Goal: Information Seeking & Learning: Learn about a topic

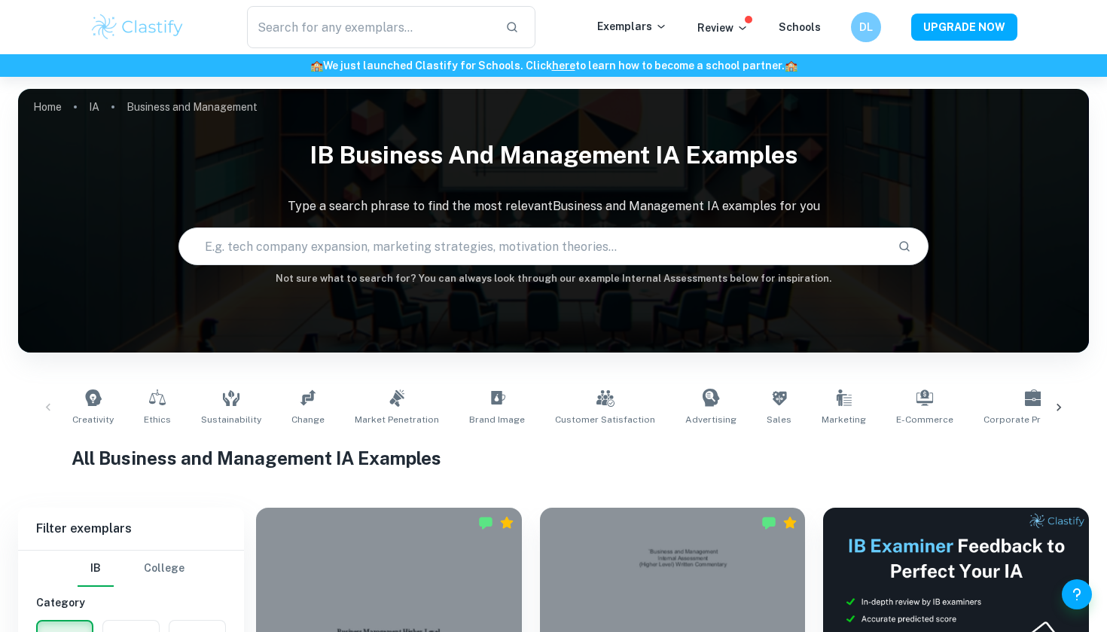
click at [304, 242] on input "text" at bounding box center [532, 246] width 706 height 42
type input "ㅌ"
type input "X Corp"
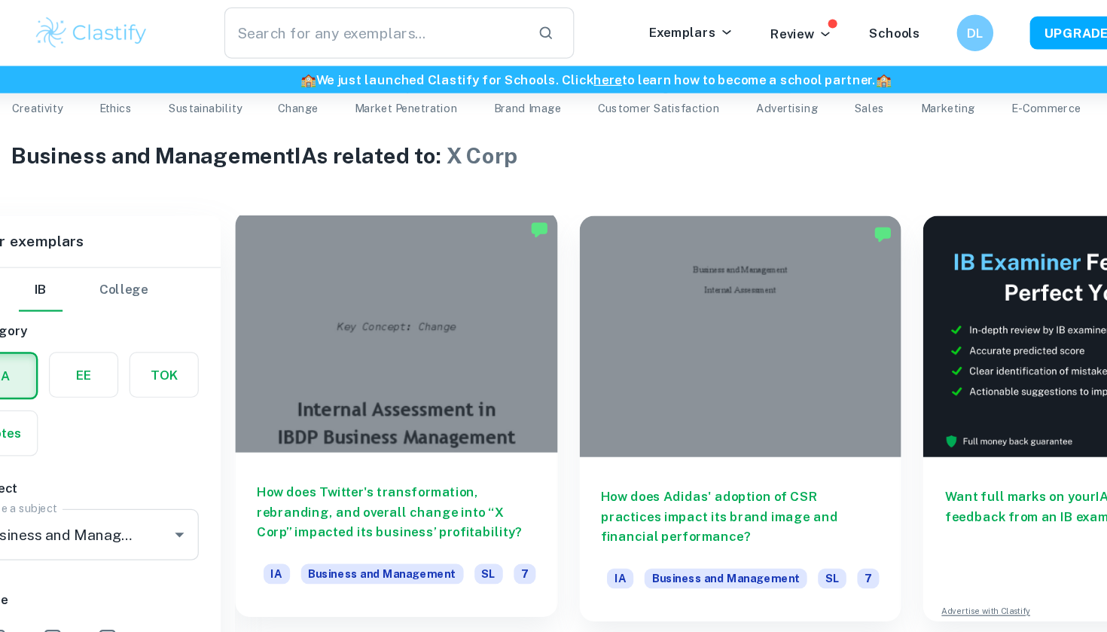
scroll to position [413, 0]
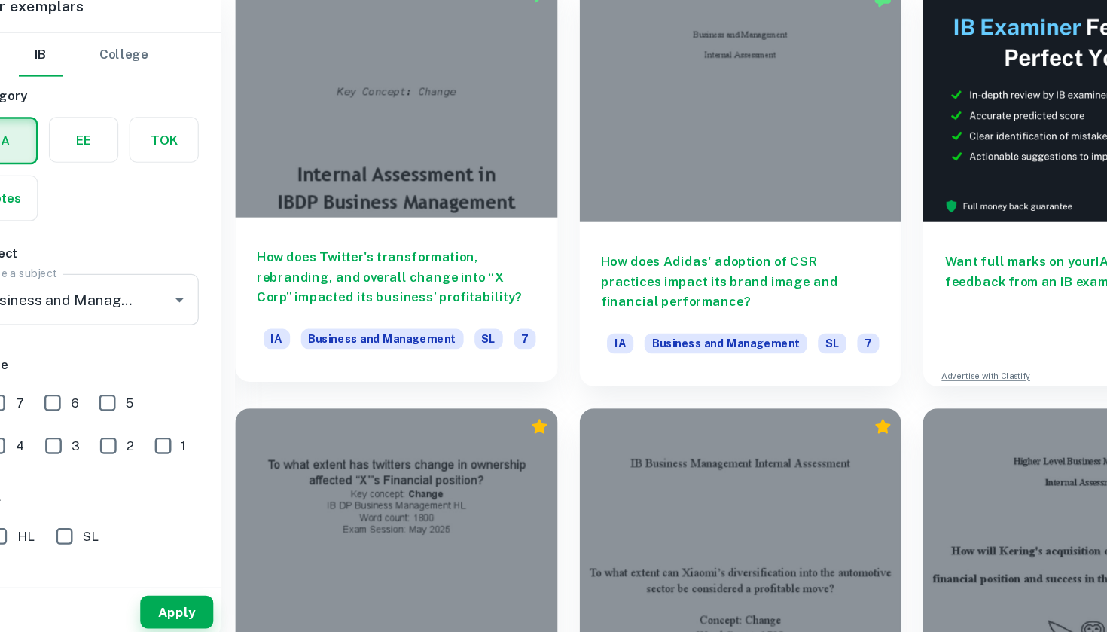
click at [290, 314] on h6 "How does Twitter's transformation, rebranding, and overall change into “X Corp”…" at bounding box center [389, 339] width 230 height 50
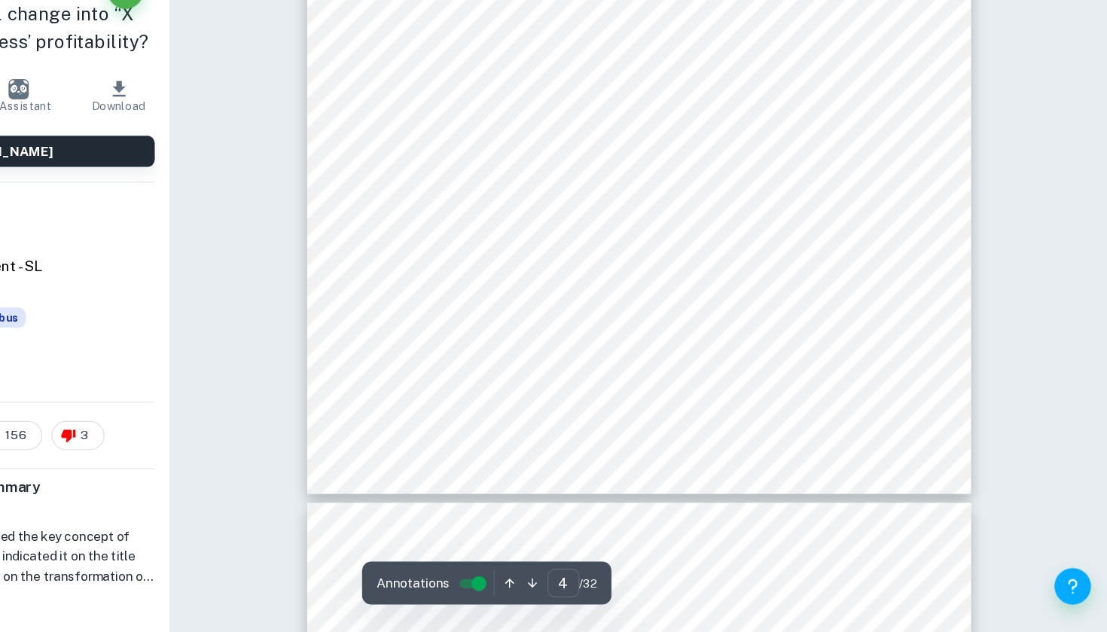
scroll to position [2926, 0]
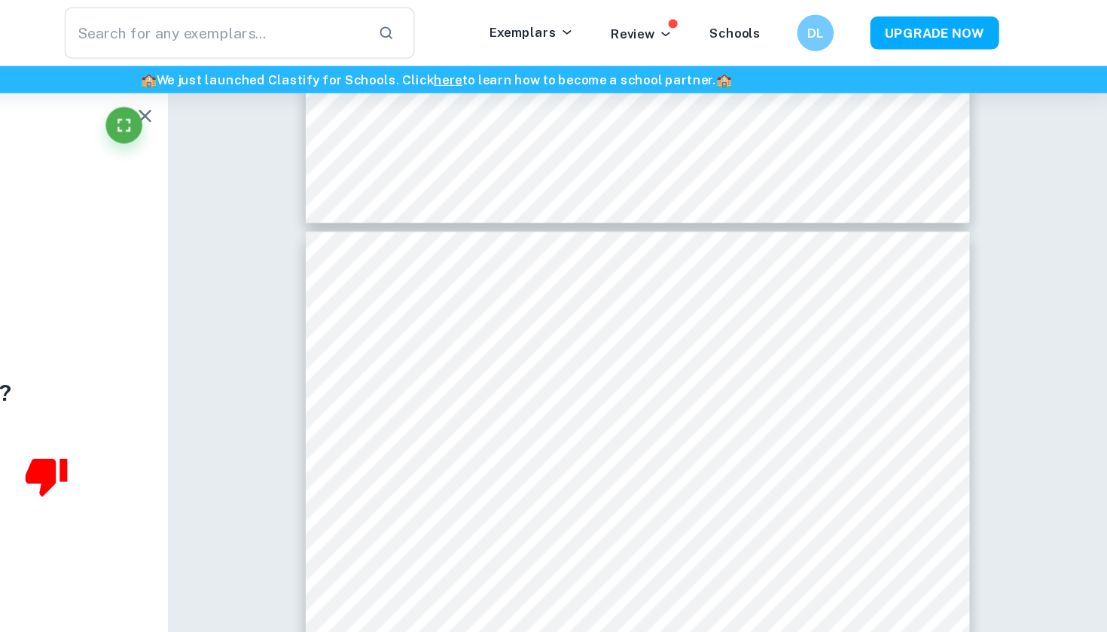
type input "3"
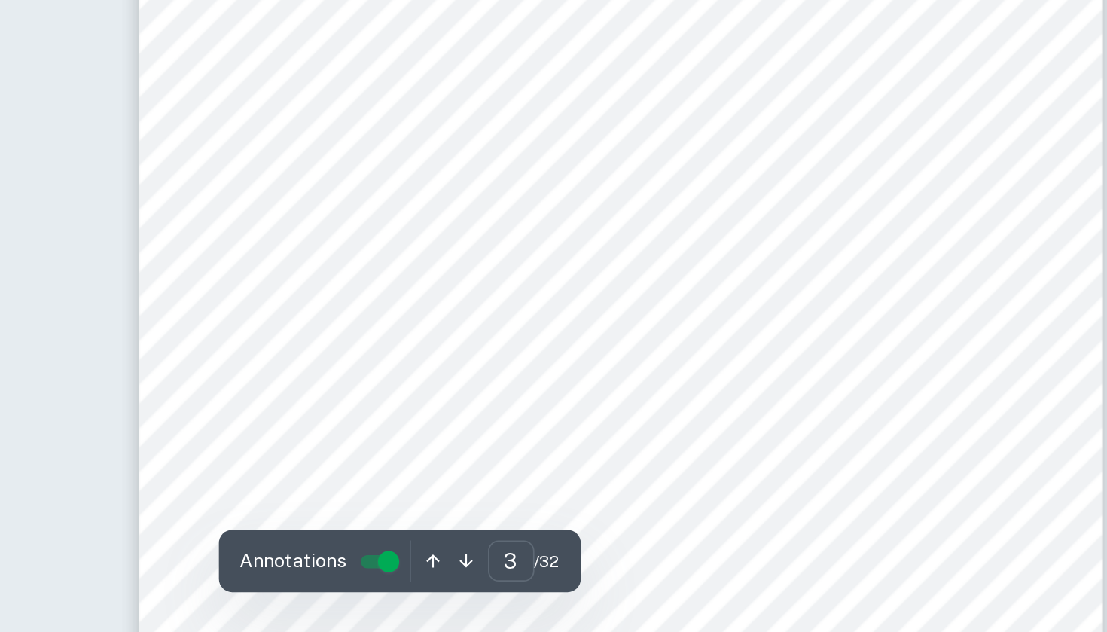
scroll to position [1956, 0]
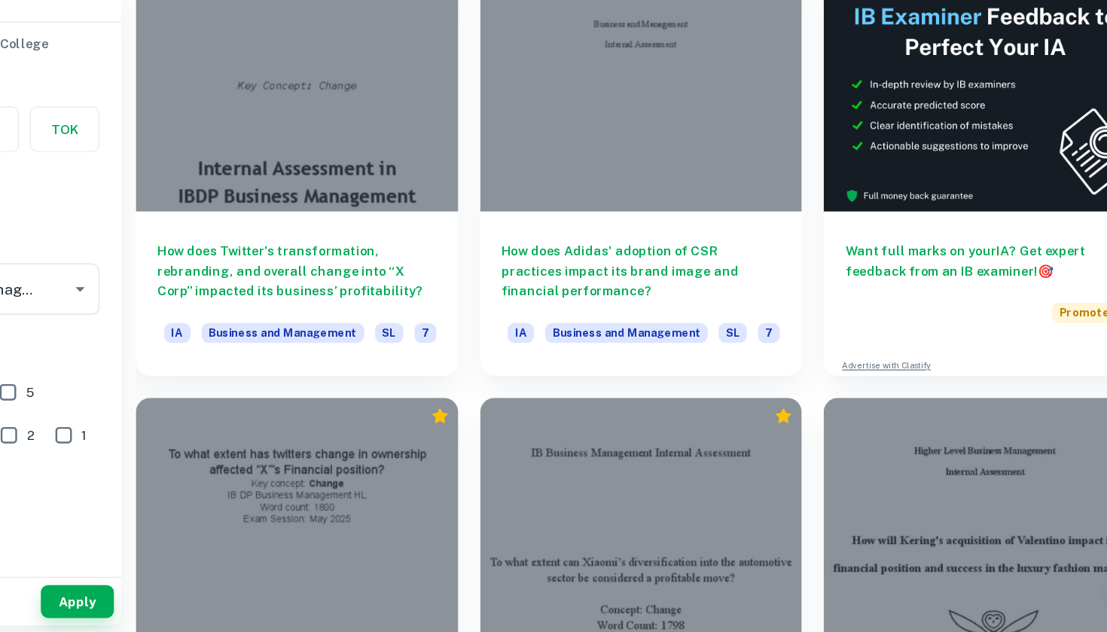
scroll to position [422, 0]
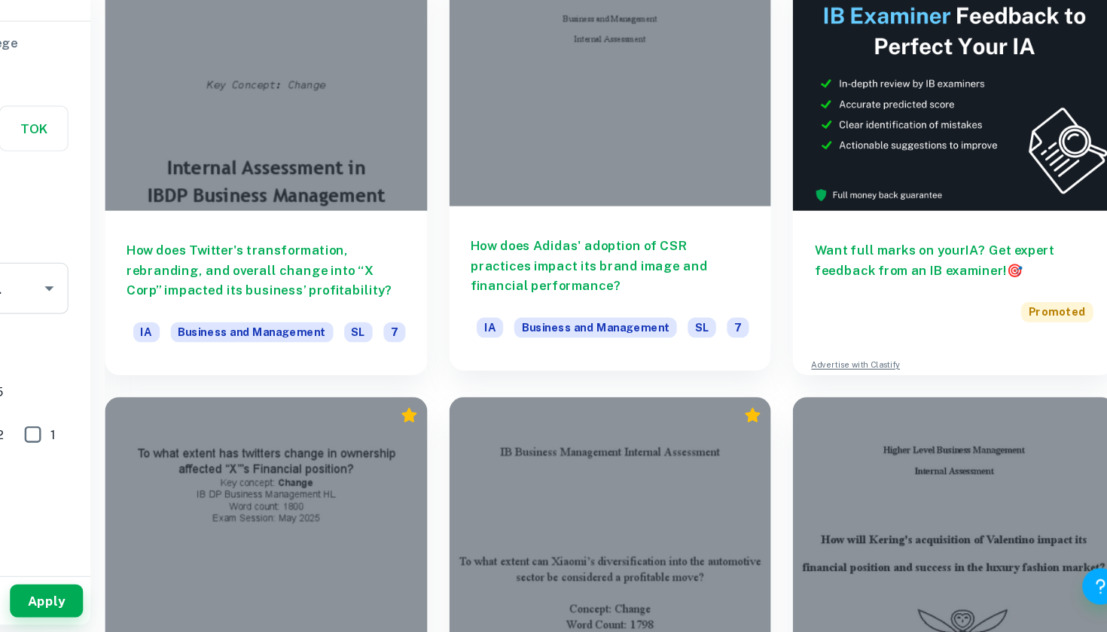
click at [558, 305] on h6 "How does Adidas' adoption of CSR practices impact its brand image and financial…" at bounding box center [673, 330] width 230 height 50
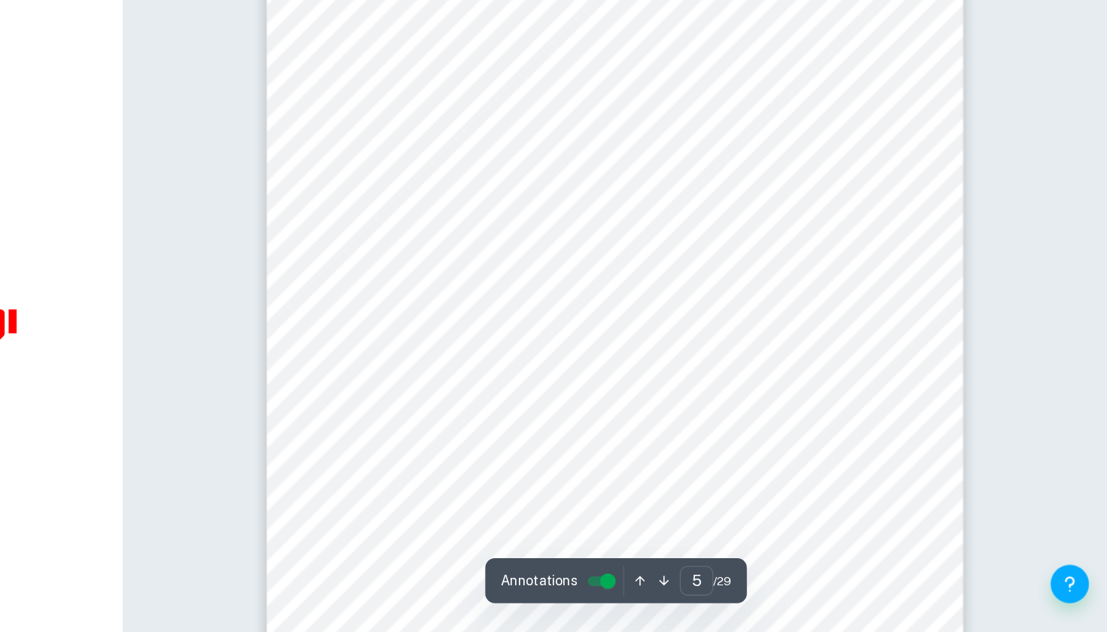
scroll to position [3355, 0]
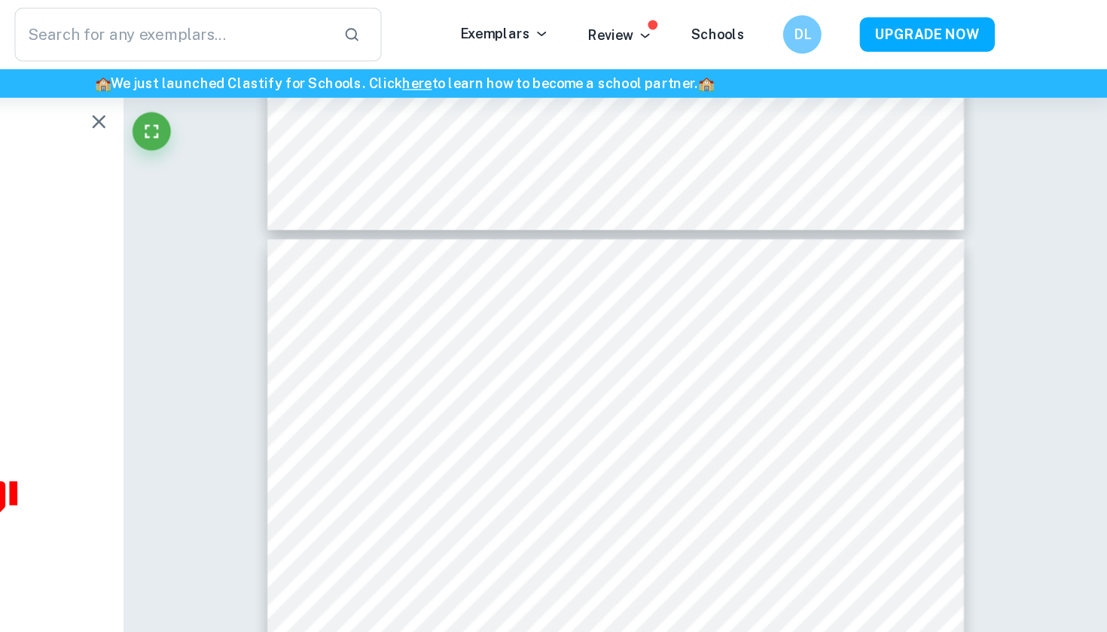
type input "4"
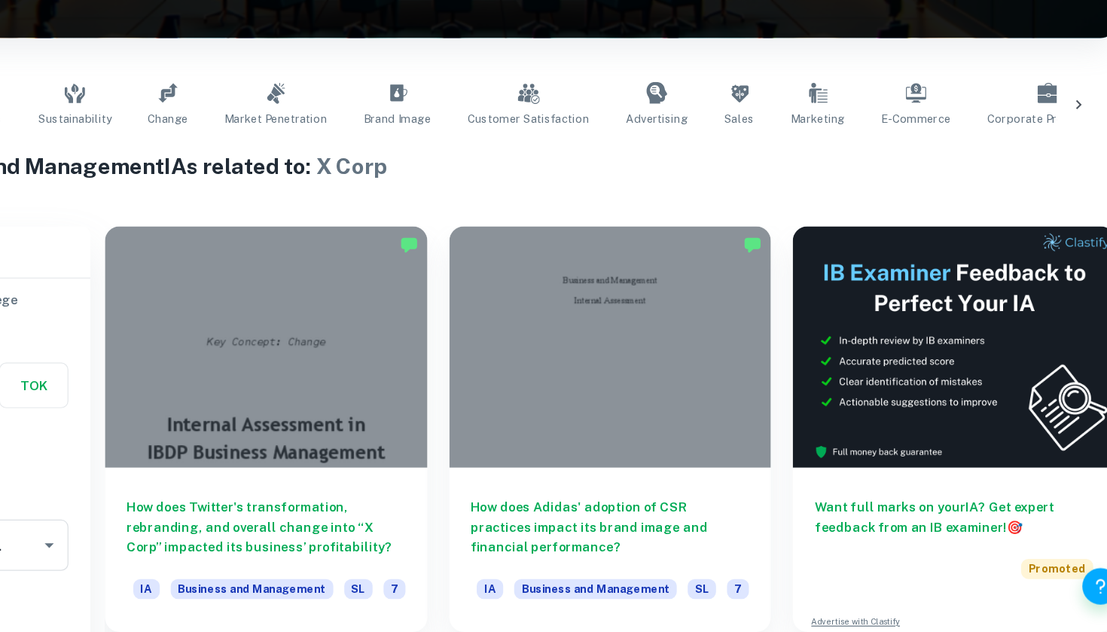
scroll to position [311, 0]
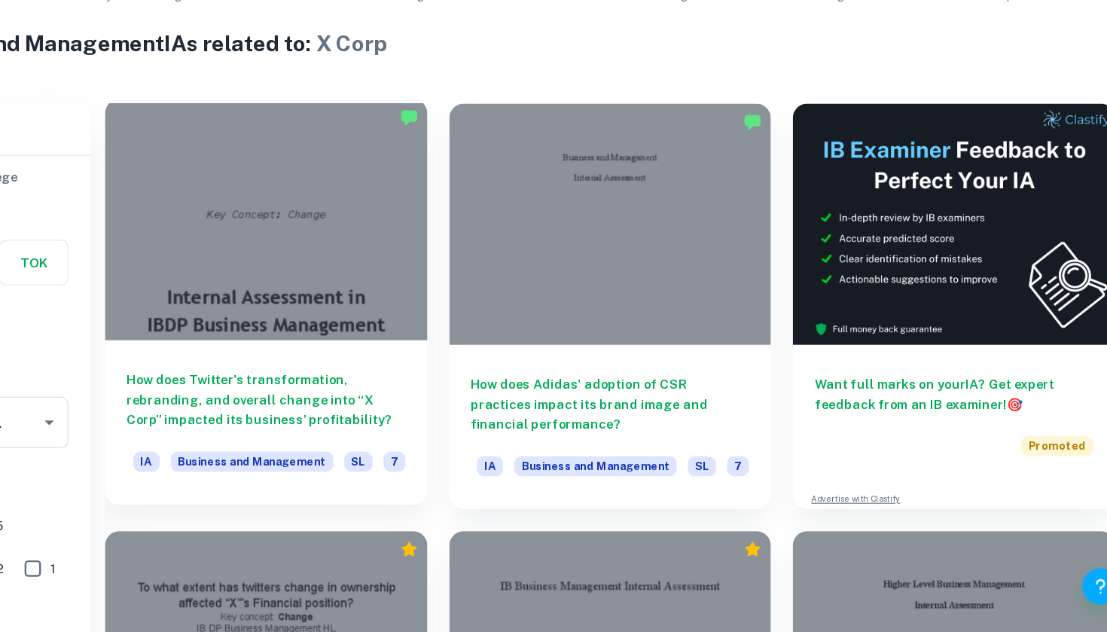
click at [256, 245] on div at bounding box center [389, 292] width 266 height 199
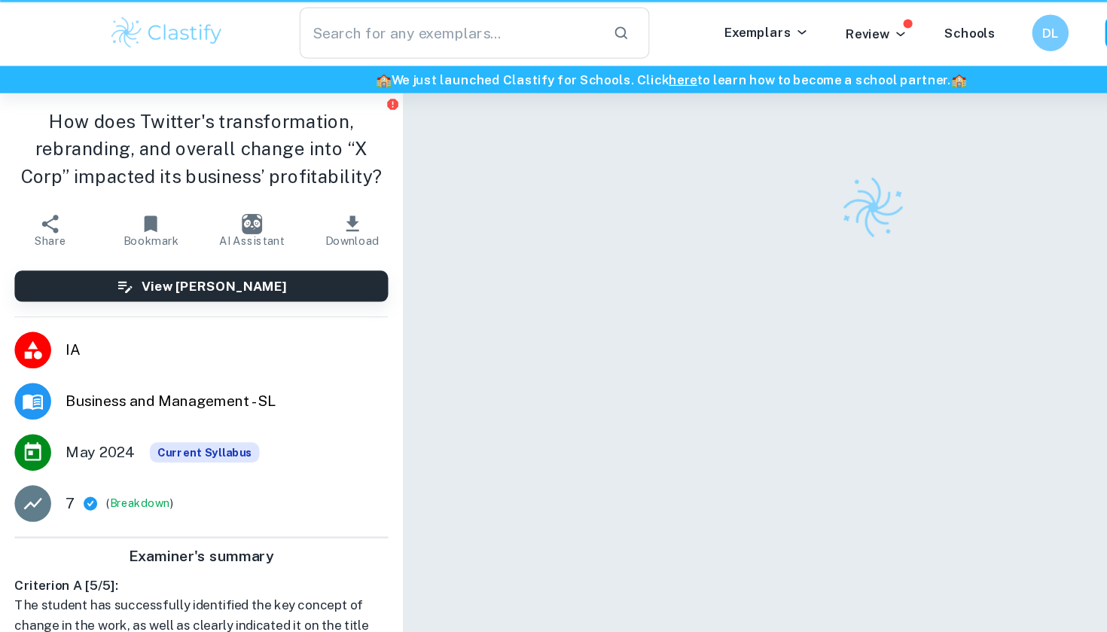
click at [230, 325] on span "Business and Management - SL" at bounding box center [187, 331] width 266 height 18
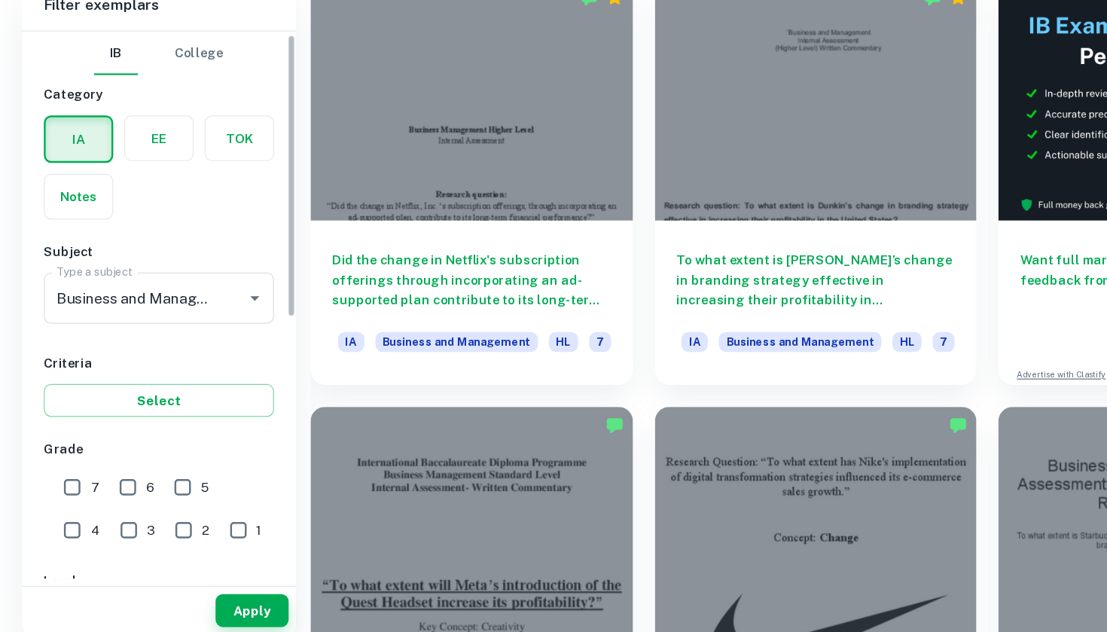
scroll to position [16, 0]
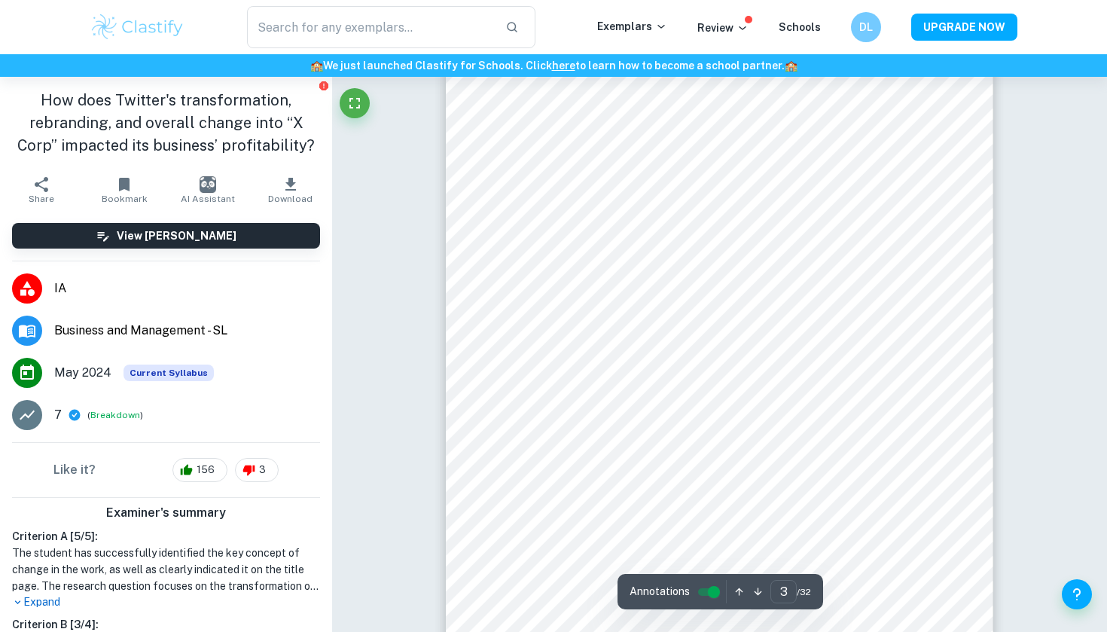
scroll to position [1947, 0]
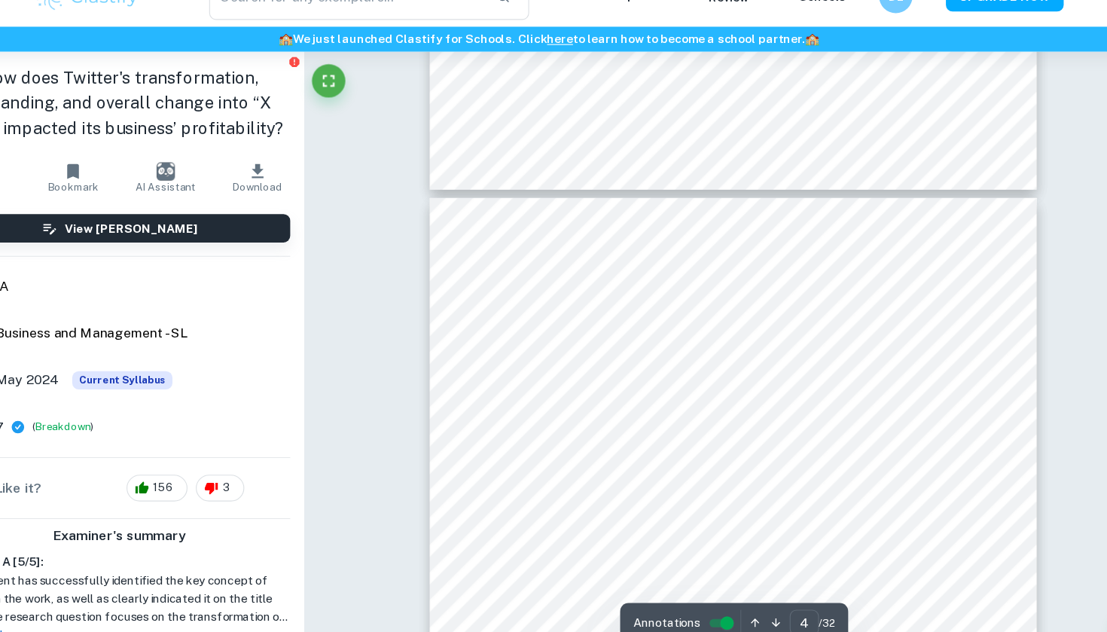
type input "3"
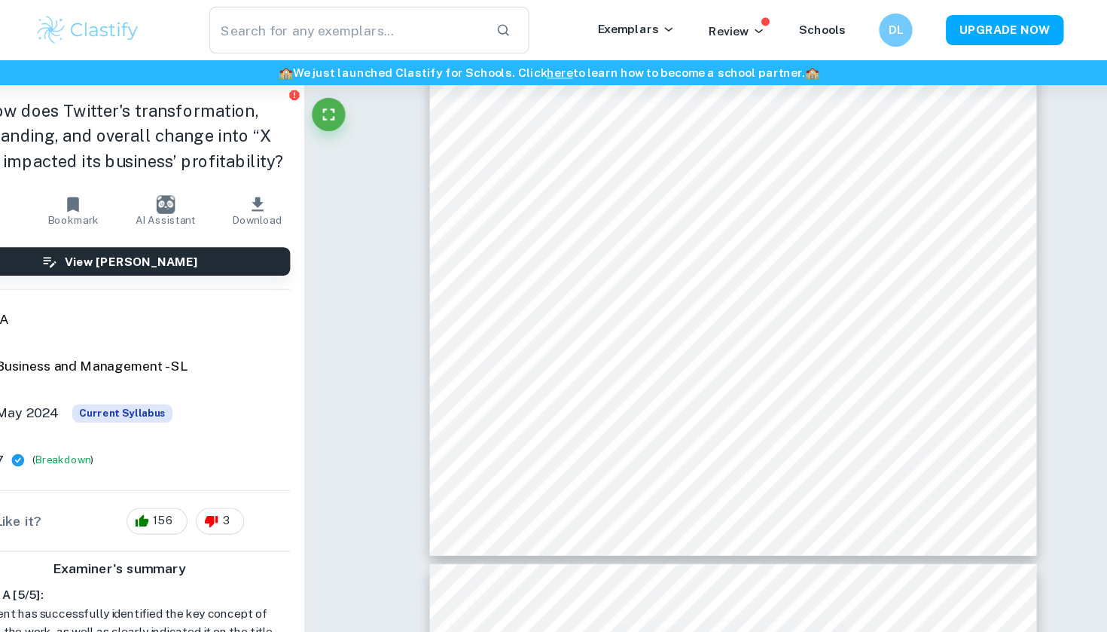
scroll to position [2097, 0]
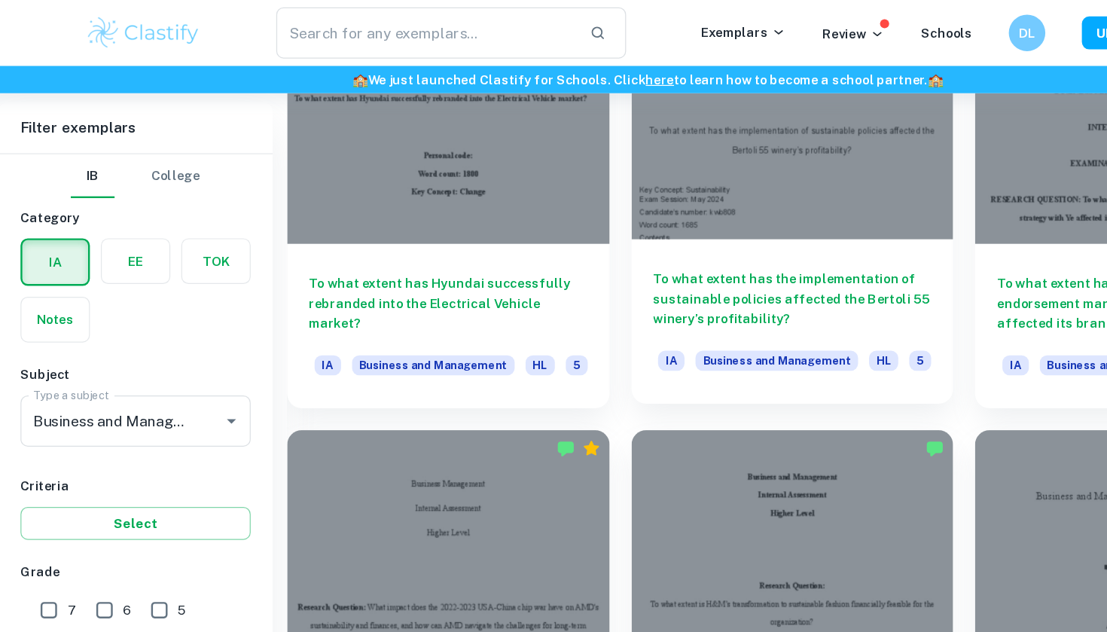
scroll to position [524, 0]
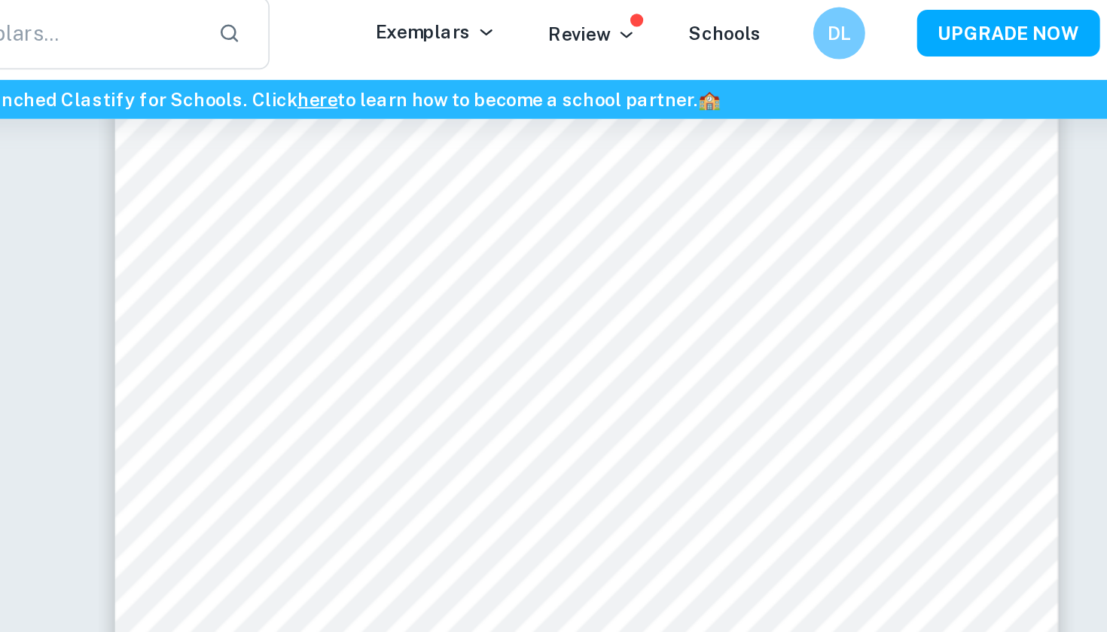
scroll to position [2073, 0]
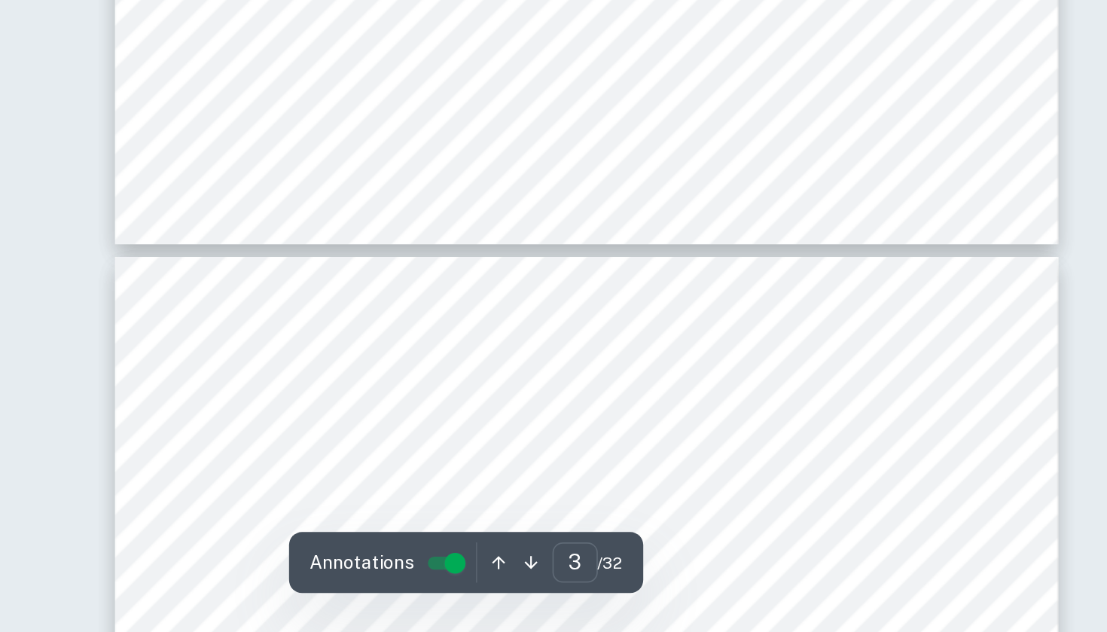
type input "4"
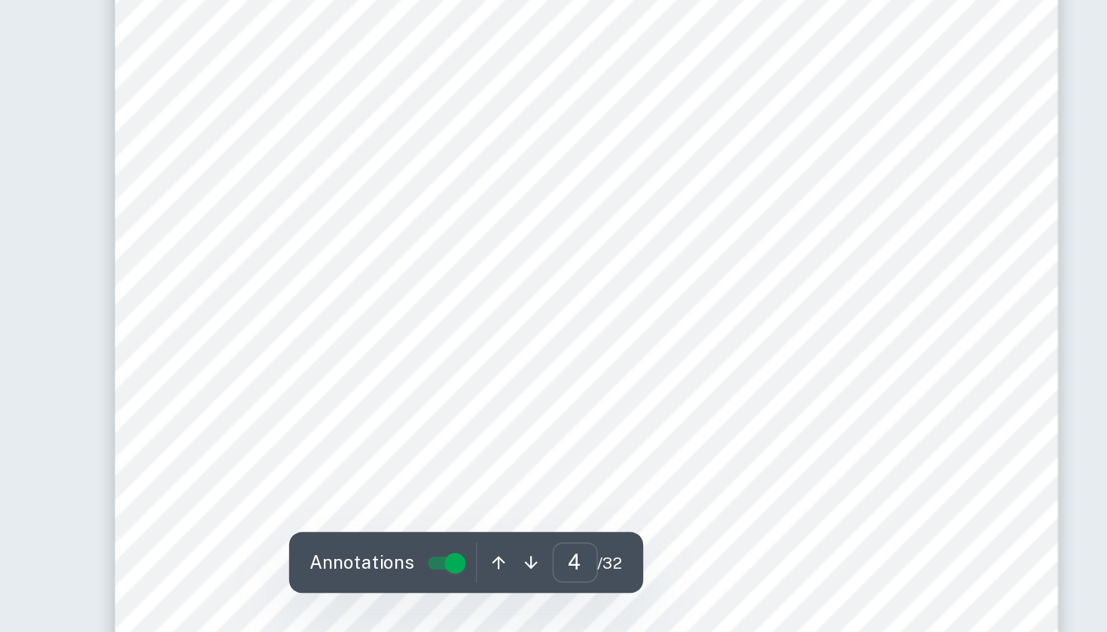
scroll to position [2477, 0]
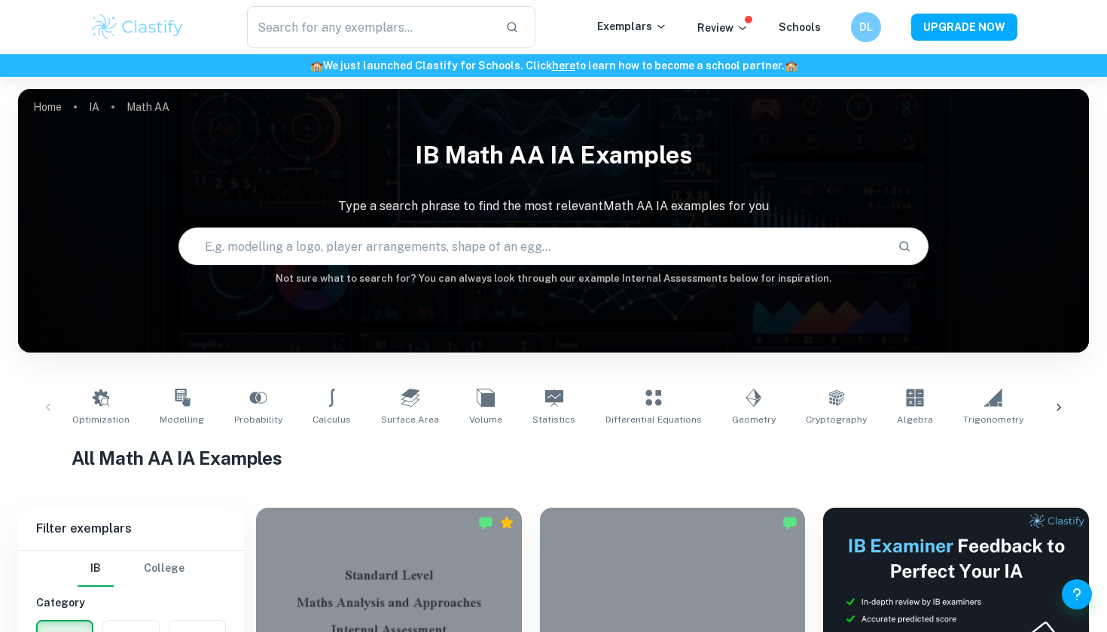
click at [485, 245] on input "text" at bounding box center [532, 246] width 706 height 42
type input "r"
type input "o"
type input "volume revolution"
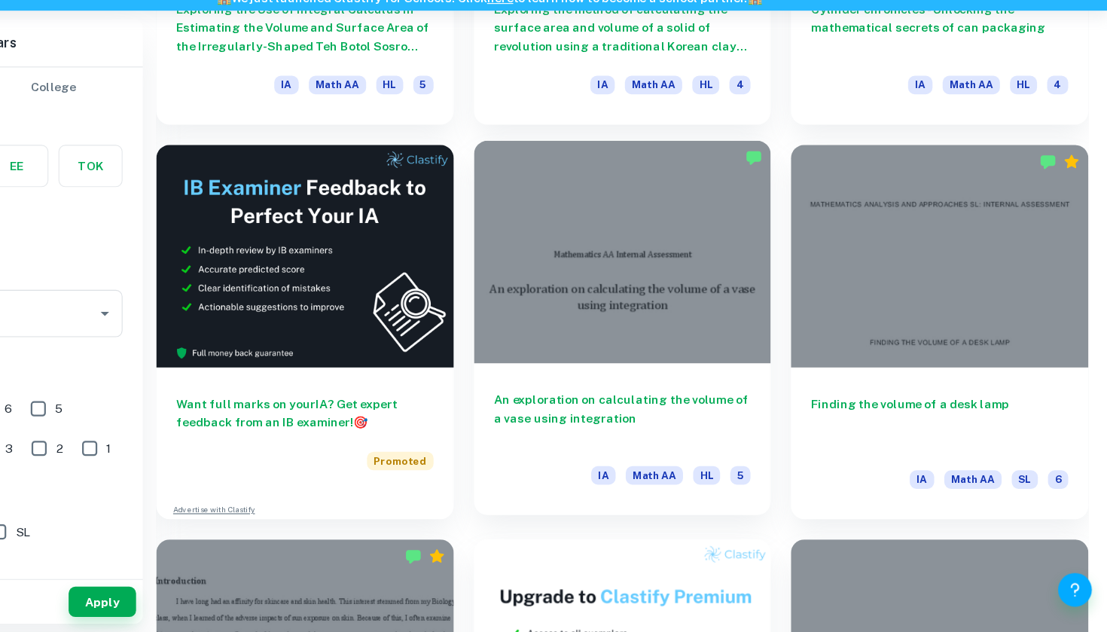
scroll to position [2441, 0]
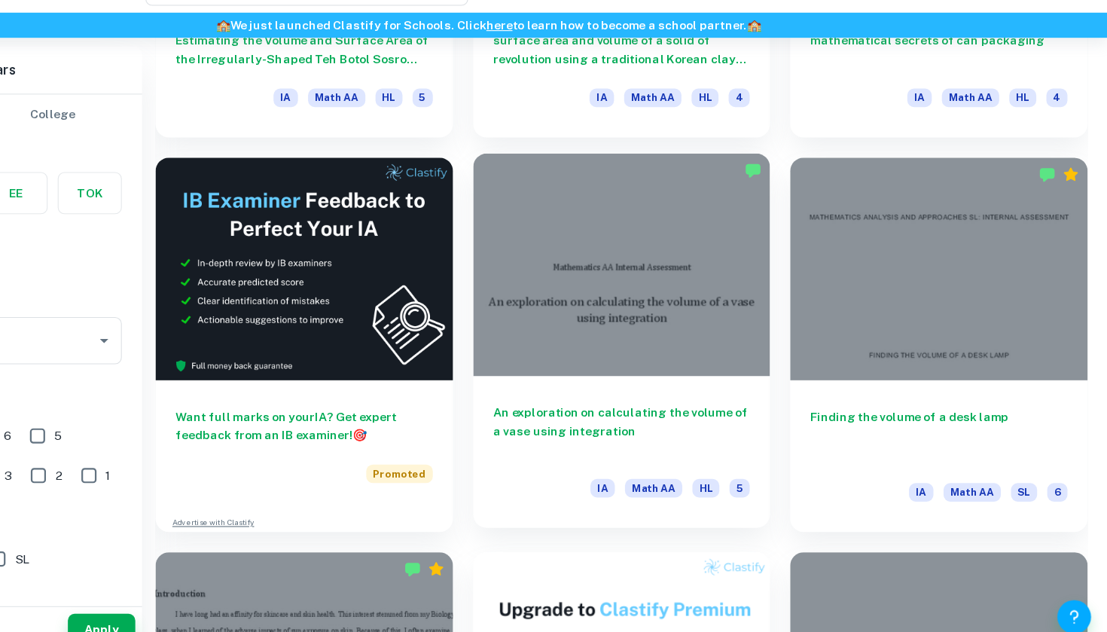
click at [558, 403] on h6 "An exploration on calculating the volume of a vase using integration" at bounding box center [673, 428] width 230 height 50
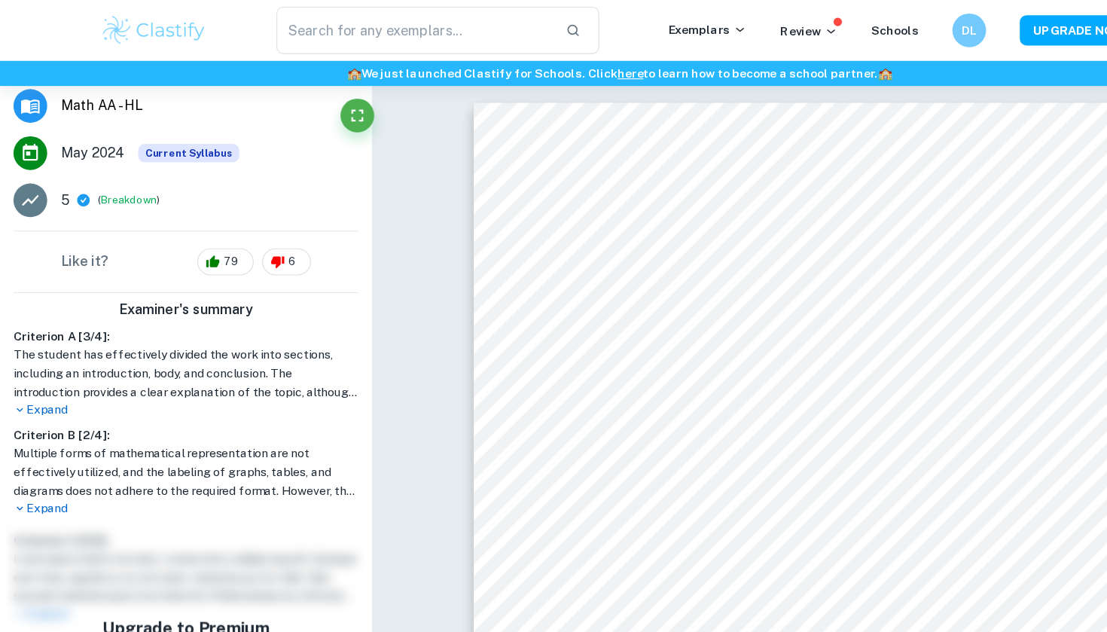
scroll to position [214, 0]
click at [44, 453] on p "Expand" at bounding box center [166, 454] width 308 height 16
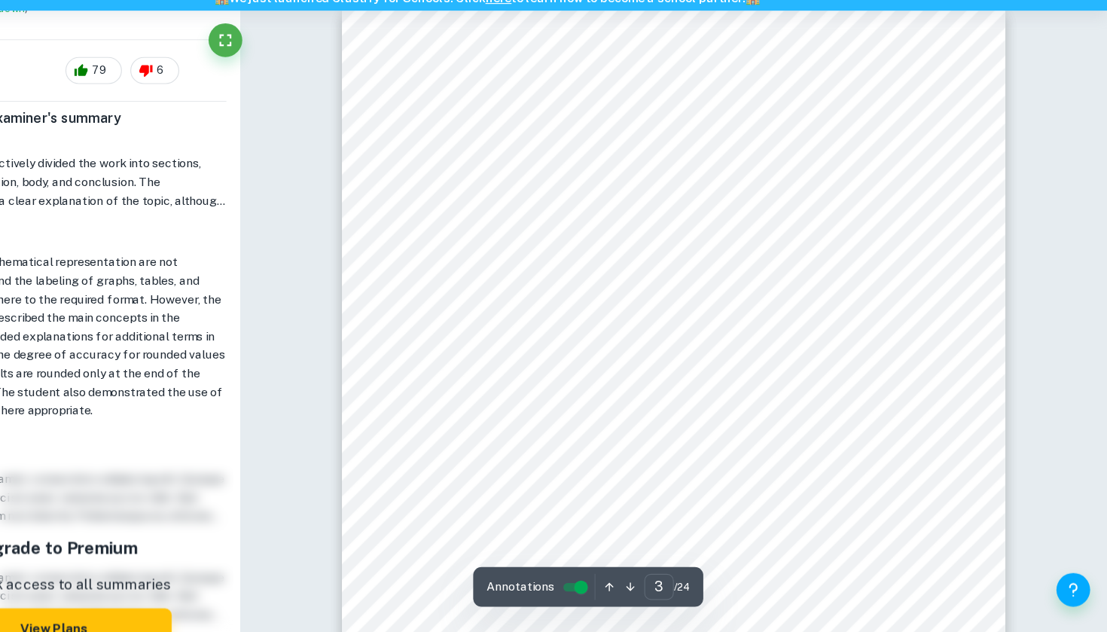
scroll to position [1904, 0]
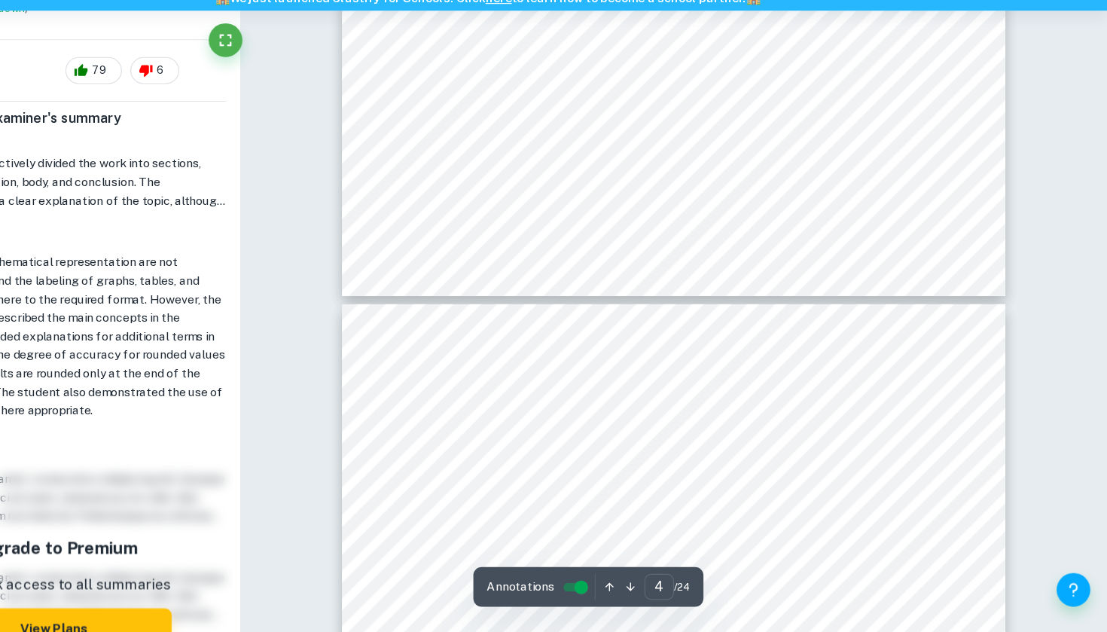
type input "5"
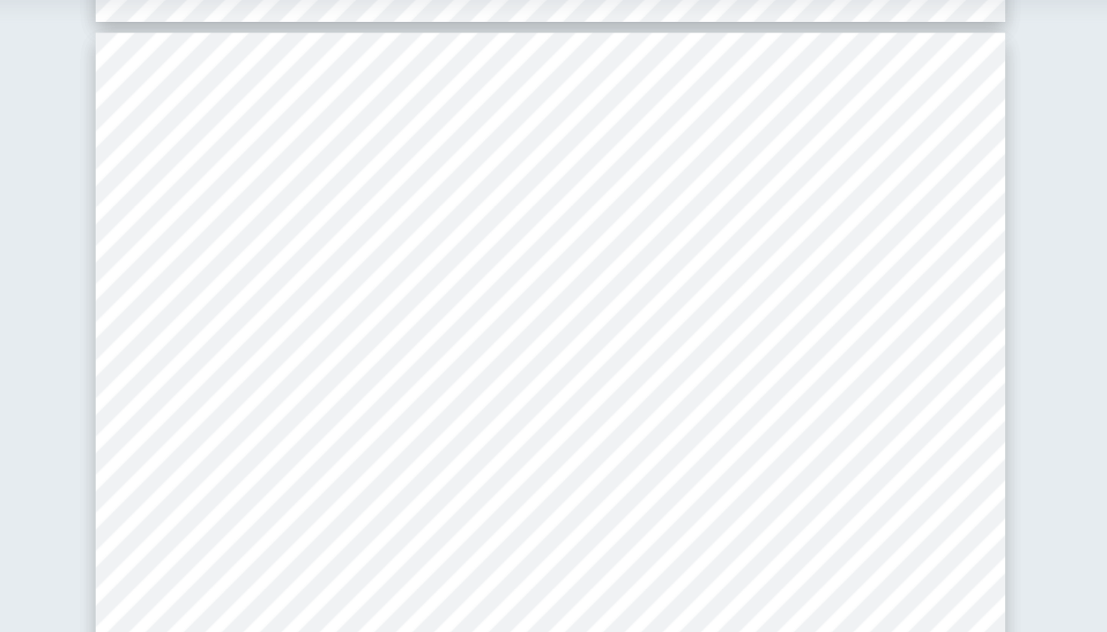
scroll to position [3596, 0]
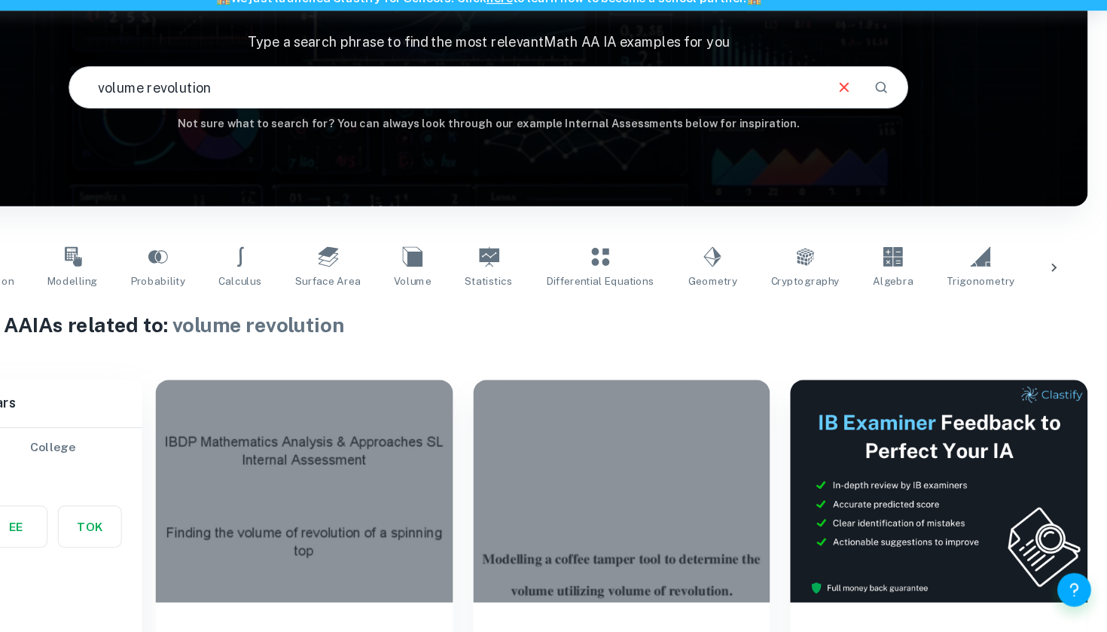
scroll to position [152, 0]
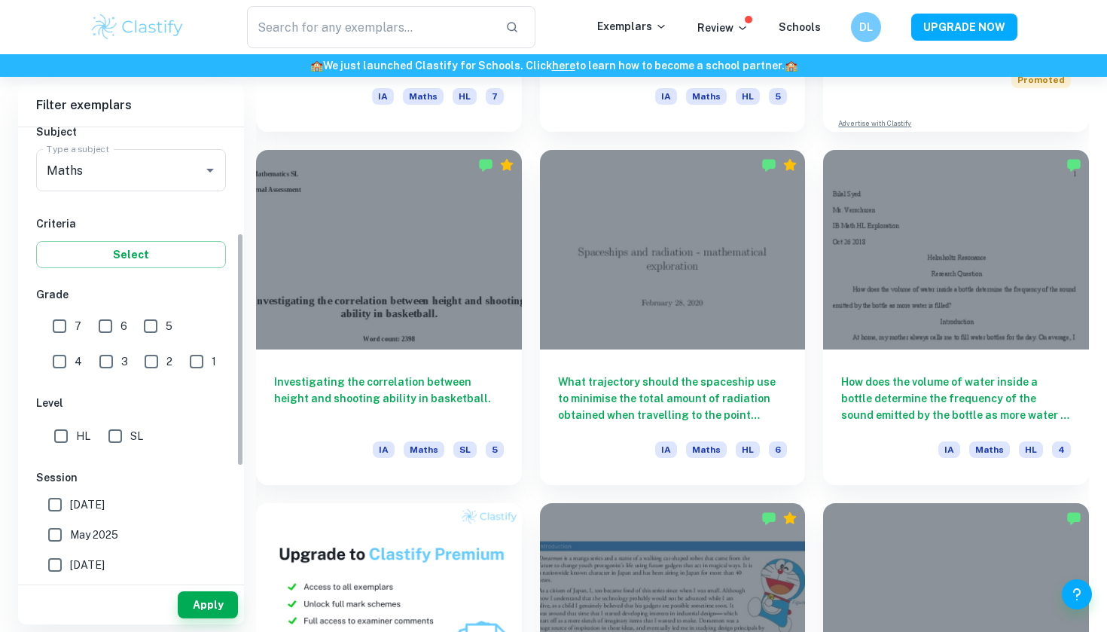
scroll to position [208, 0]
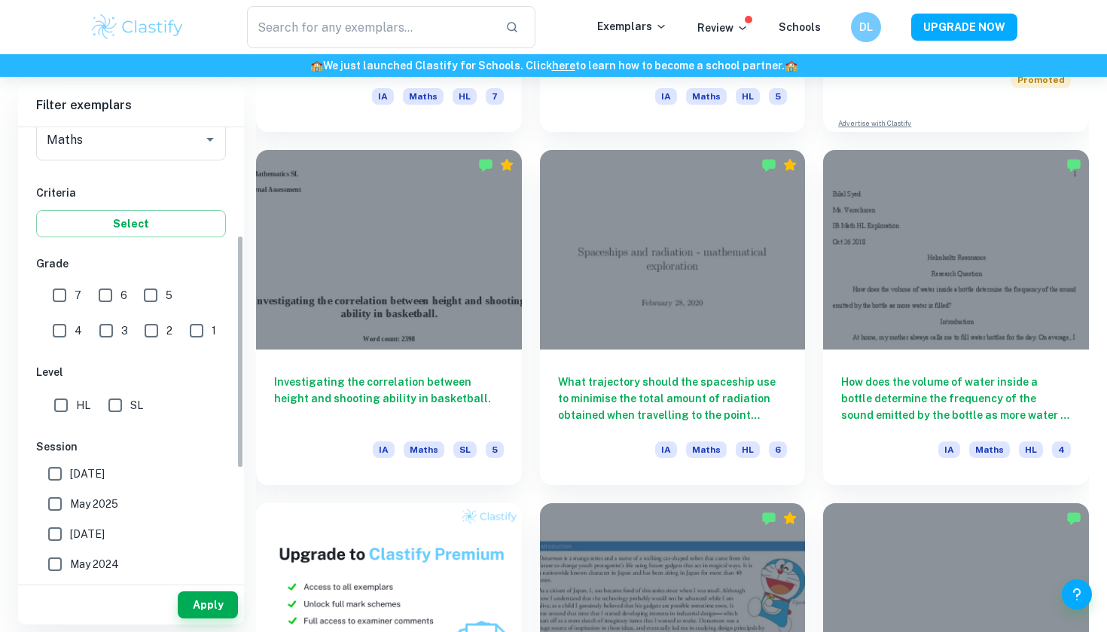
click at [59, 409] on input "HL" at bounding box center [61, 405] width 30 height 30
checkbox input "true"
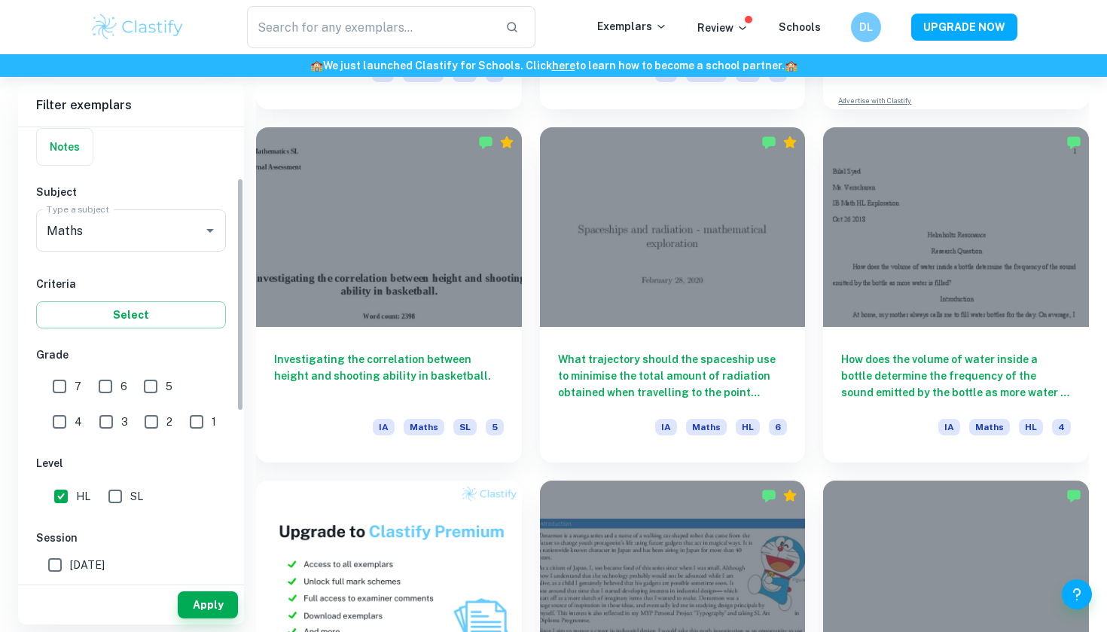
scroll to position [87, 0]
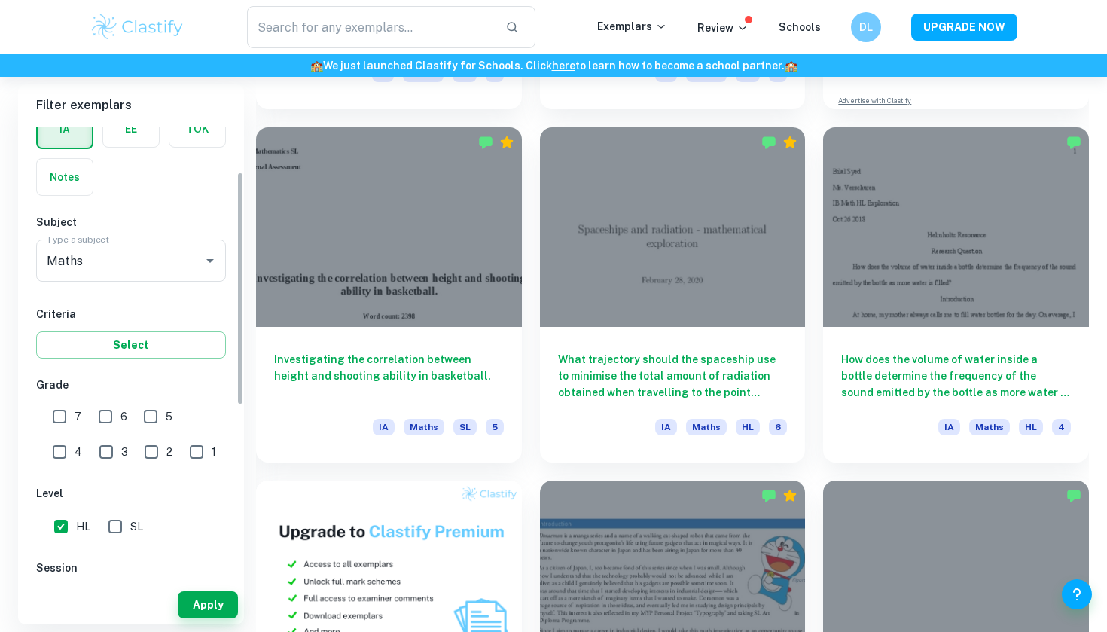
click at [213, 620] on div "Apply" at bounding box center [131, 604] width 226 height 39
click at [213, 611] on button "Apply" at bounding box center [208, 604] width 60 height 27
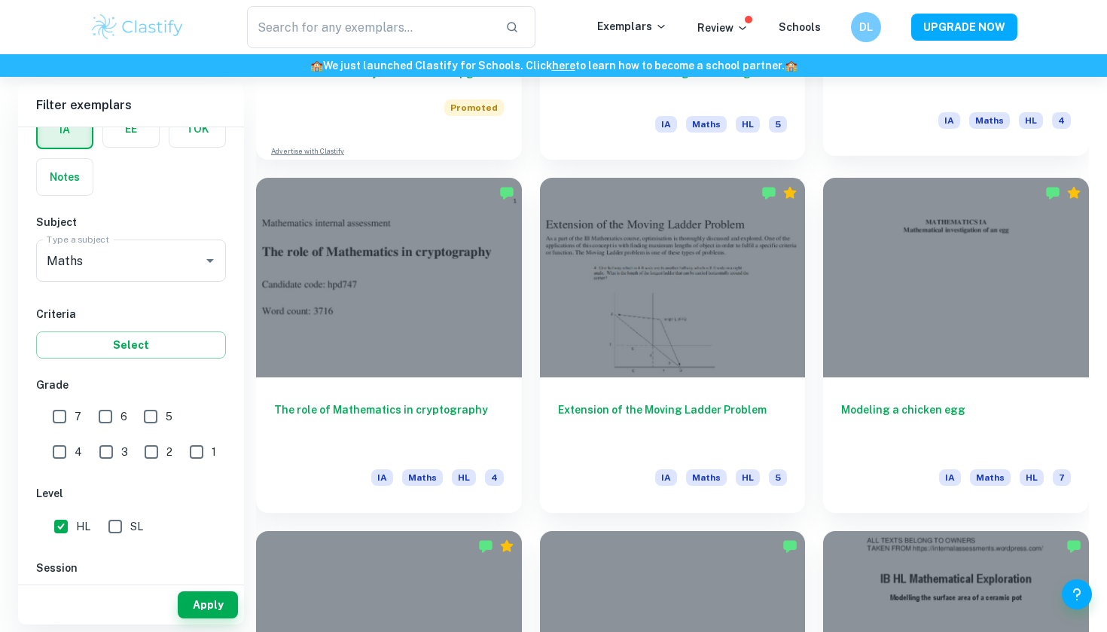
scroll to position [1389, 0]
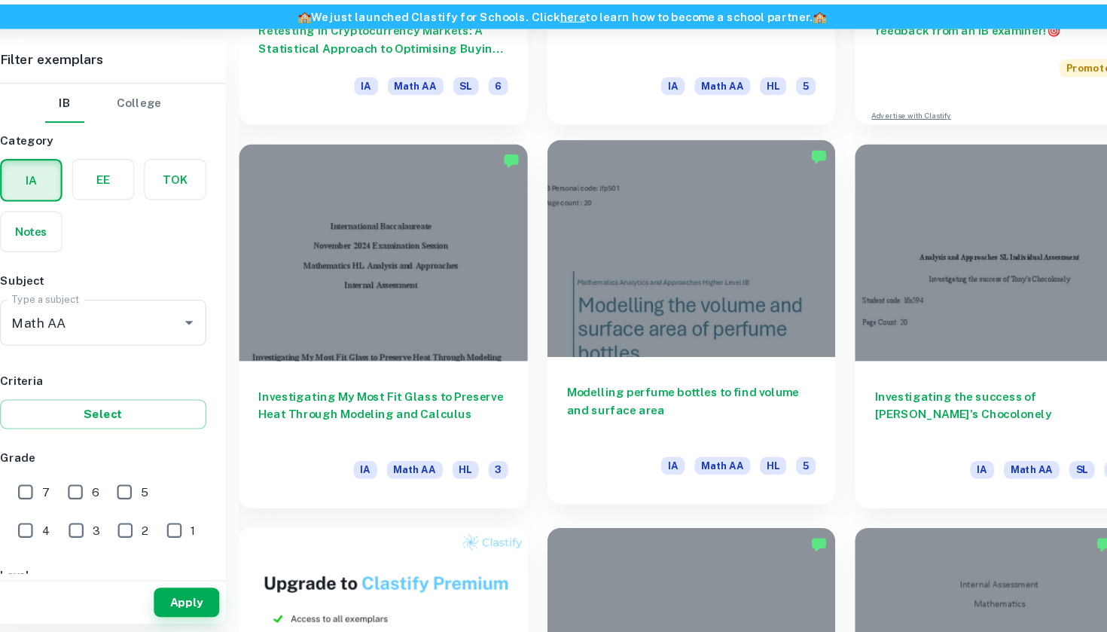
scroll to position [679, 0]
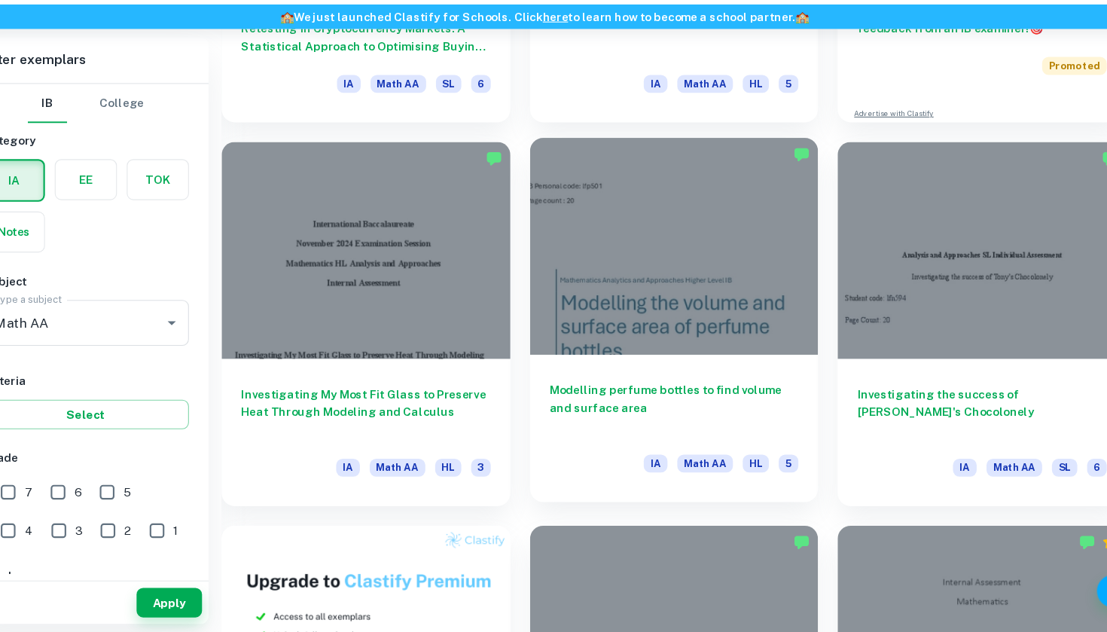
click at [602, 401] on h6 "Modelling perfume bottles to find volume and surface area" at bounding box center [673, 426] width 230 height 50
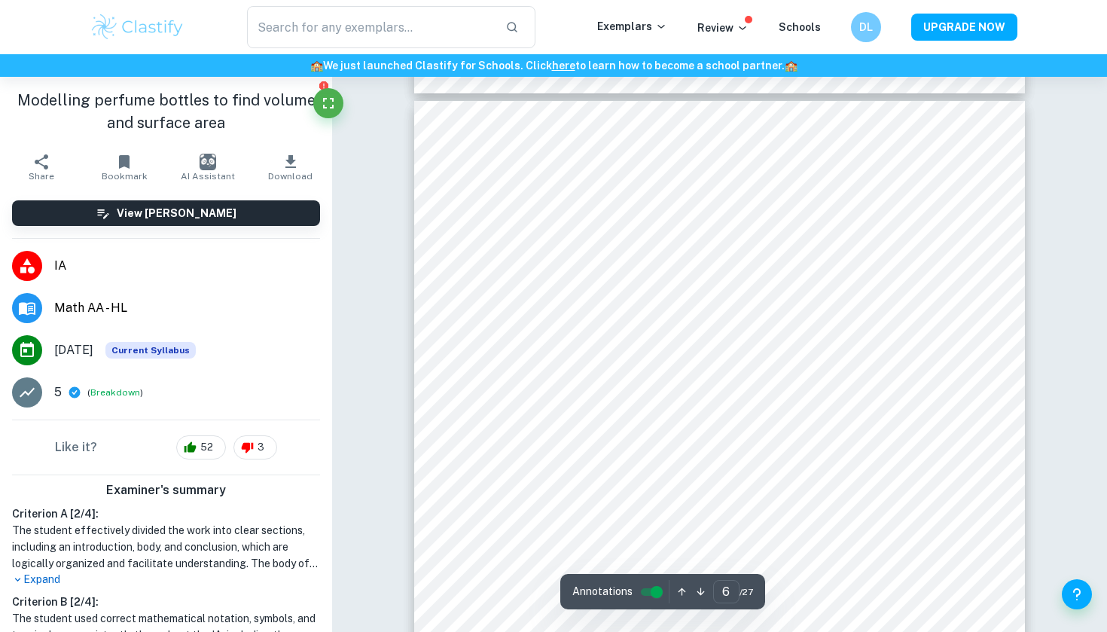
scroll to position [4561, 0]
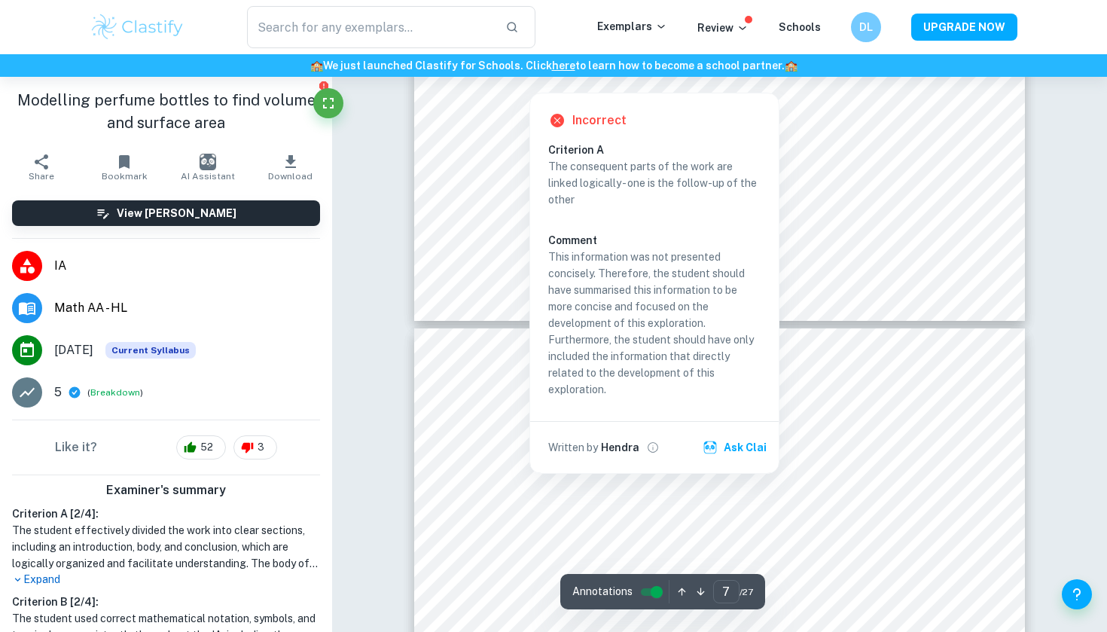
type input "8"
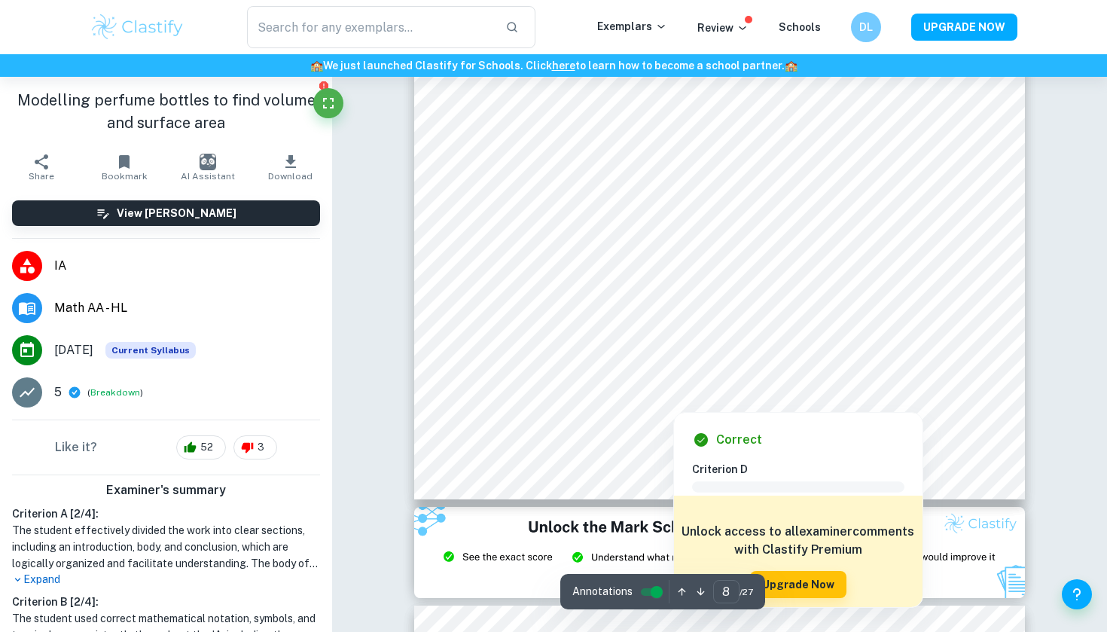
scroll to position [6761, 0]
